Goal: Complete application form: Complete application form

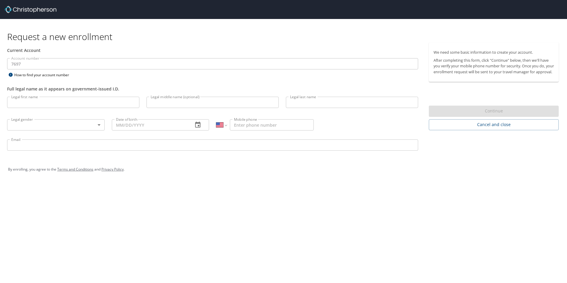
select select "US"
click at [39, 104] on input "Legal first name" at bounding box center [73, 102] width 132 height 11
type input "Cyryll"
type input "A"
type input "[PERSON_NAME]"
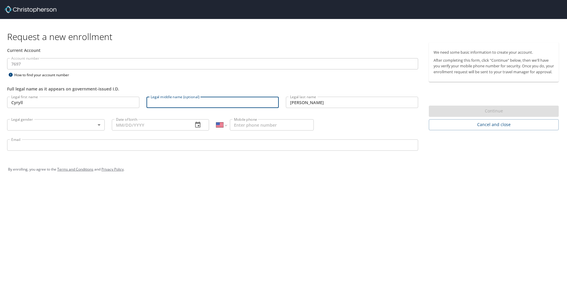
drag, startPoint x: 175, startPoint y: 105, endPoint x: 172, endPoint y: 106, distance: 3.0
click at [175, 105] on input "Legal middle name (optional)" at bounding box center [213, 102] width 132 height 11
type input "Abejar"
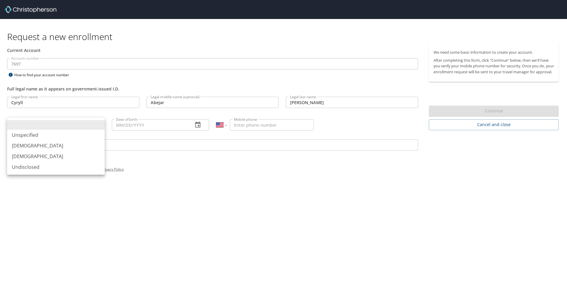
click at [82, 125] on body "Request a new enrollment Current Account Account number 7697 Account number How…" at bounding box center [283, 141] width 567 height 283
click at [63, 156] on li "[DEMOGRAPHIC_DATA]" at bounding box center [56, 156] width 98 height 11
type input "[DEMOGRAPHIC_DATA]"
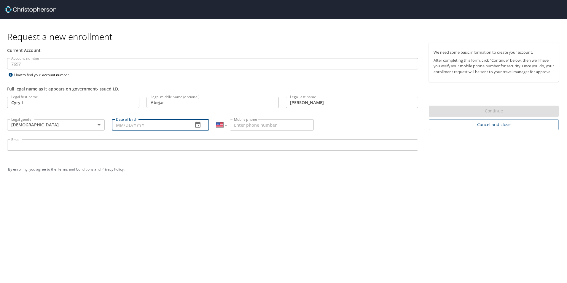
click at [121, 123] on input "Date of birth" at bounding box center [150, 124] width 77 height 11
type input "[DATE]"
click at [266, 124] on input "Mobile phone" at bounding box center [272, 124] width 84 height 11
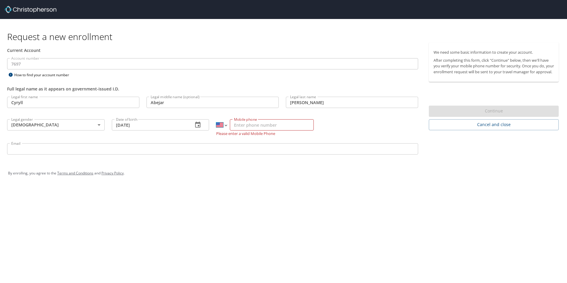
click at [225, 127] on select "International [GEOGRAPHIC_DATA] [GEOGRAPHIC_DATA] [GEOGRAPHIC_DATA] [GEOGRAPHIC…" at bounding box center [221, 124] width 10 height 11
click at [252, 123] on input "Mobile phone" at bounding box center [272, 124] width 84 height 11
click at [280, 125] on input "Mobile phone" at bounding box center [272, 124] width 84 height 11
paste input "[PHONE_NUMBER]"
type input "[PHONE_NUMBER]"
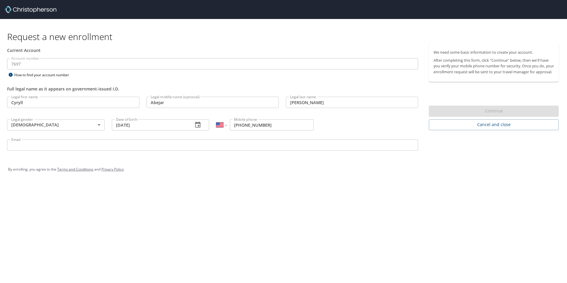
click at [198, 144] on input "Email" at bounding box center [212, 144] width 411 height 11
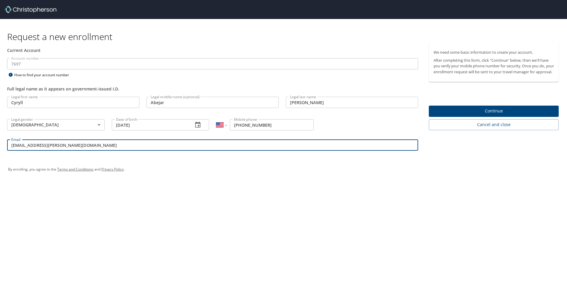
type input "[EMAIL_ADDRESS][PERSON_NAME][DOMAIN_NAME]"
click at [449, 114] on span "Continue" at bounding box center [494, 110] width 120 height 7
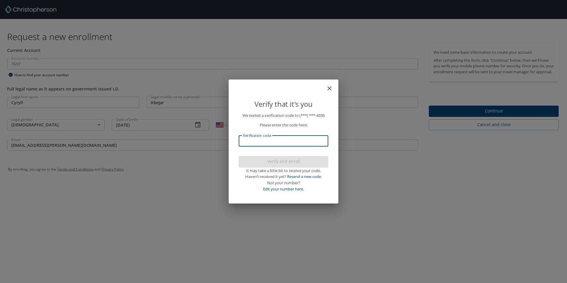
click at [293, 142] on input "Verification code" at bounding box center [284, 140] width 90 height 11
click at [282, 140] on input "Verification code" at bounding box center [284, 140] width 90 height 11
paste input "485345"
type input "485345"
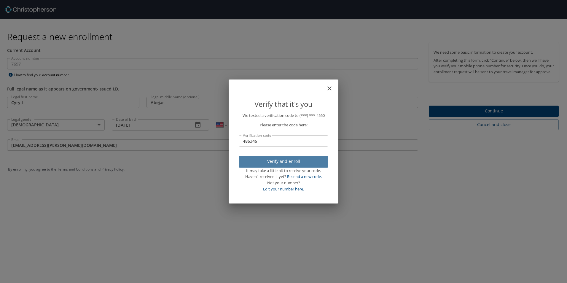
click at [284, 163] on span "Verify and enroll" at bounding box center [284, 161] width 80 height 7
